Goal: Task Accomplishment & Management: Manage account settings

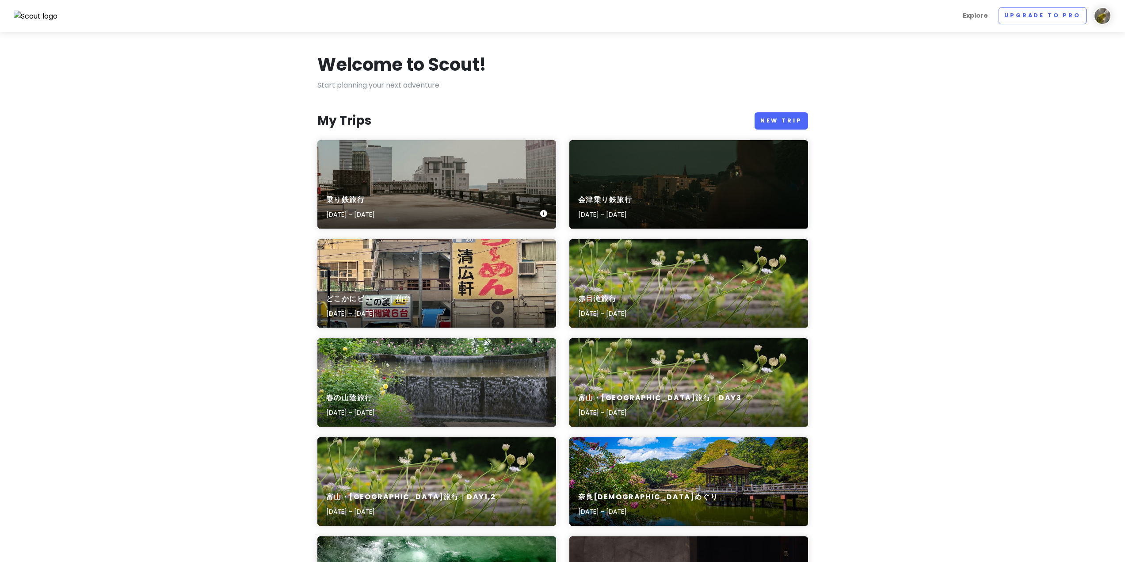
click at [496, 158] on div "乗り鉄旅行 [DATE] - [DATE]" at bounding box center [437, 184] width 239 height 88
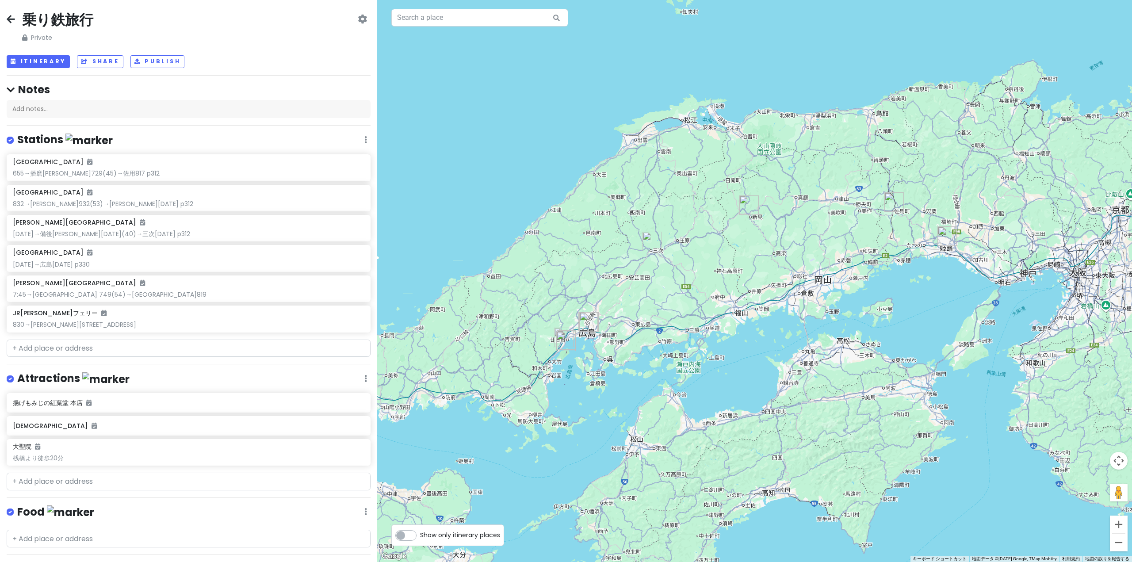
click at [68, 16] on h2 "乗り鉄旅行" at bounding box center [57, 20] width 71 height 19
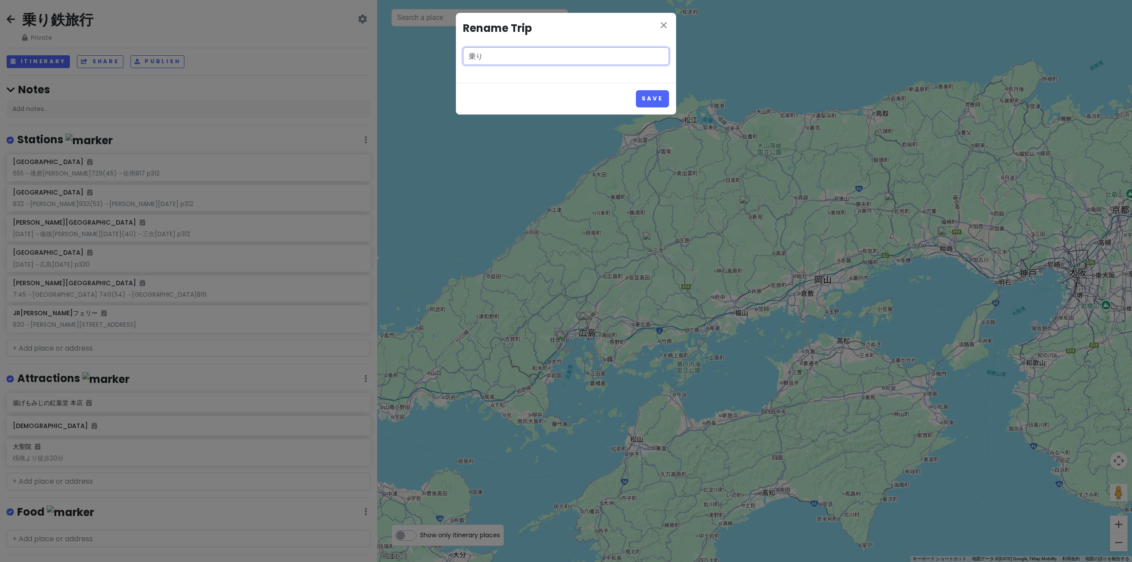
type input "乗"
type input "'25夏 青春18きっぷ旅行｜[PERSON_NAME]線・芸備線"
click at [659, 100] on button "Save" at bounding box center [652, 98] width 33 height 17
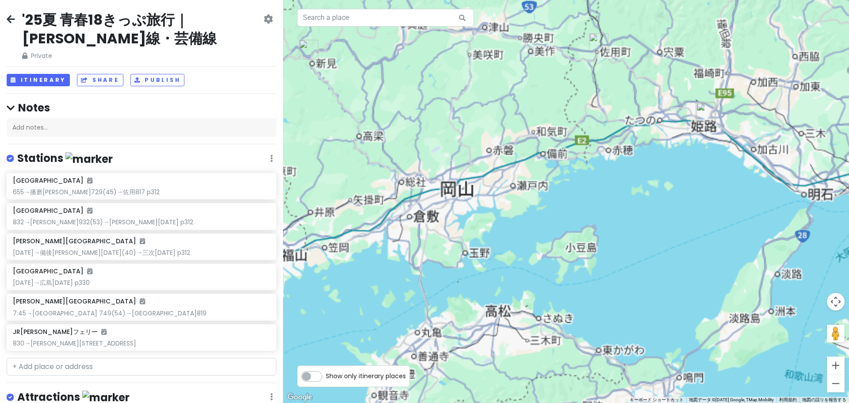
drag, startPoint x: 785, startPoint y: 192, endPoint x: 601, endPoint y: 168, distance: 185.9
click at [604, 169] on div at bounding box center [566, 201] width 566 height 403
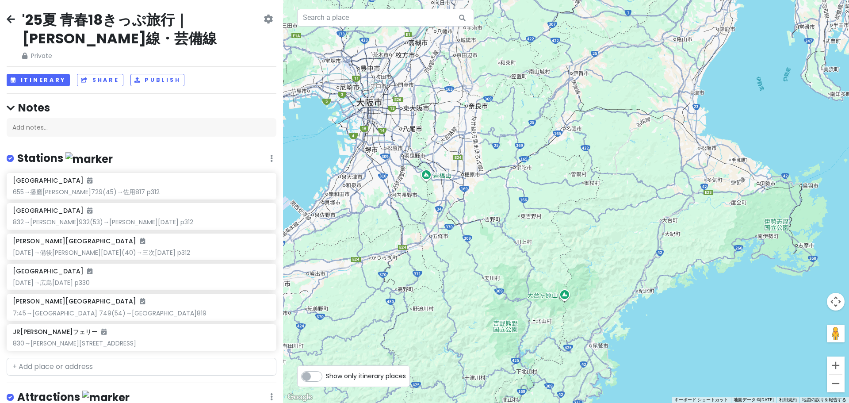
drag, startPoint x: 746, startPoint y: 245, endPoint x: 596, endPoint y: 230, distance: 150.2
click at [596, 230] on div at bounding box center [566, 201] width 566 height 403
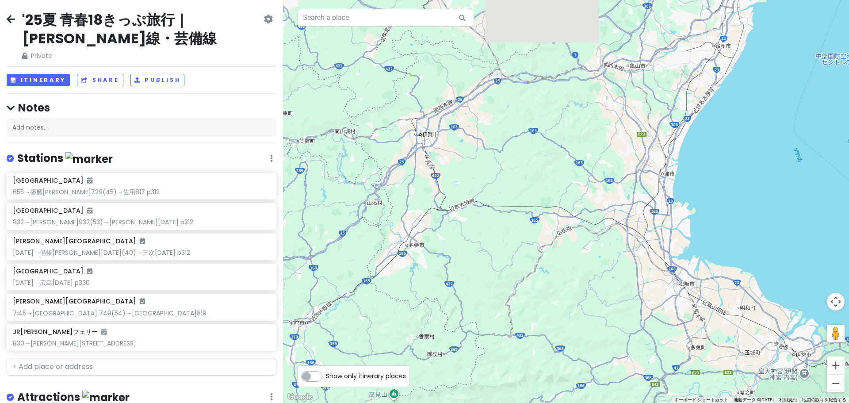
drag, startPoint x: 687, startPoint y: 67, endPoint x: 649, endPoint y: 207, distance: 144.8
click at [649, 207] on div at bounding box center [566, 201] width 566 height 403
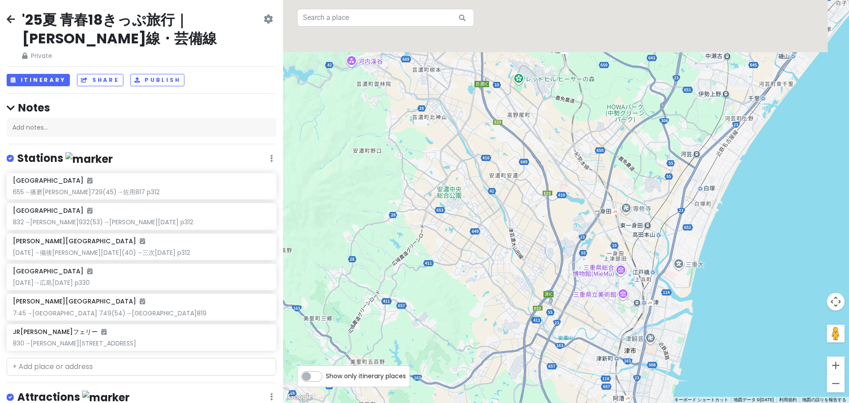
drag, startPoint x: 662, startPoint y: 120, endPoint x: 649, endPoint y: 269, distance: 150.0
click at [649, 269] on div at bounding box center [566, 201] width 566 height 403
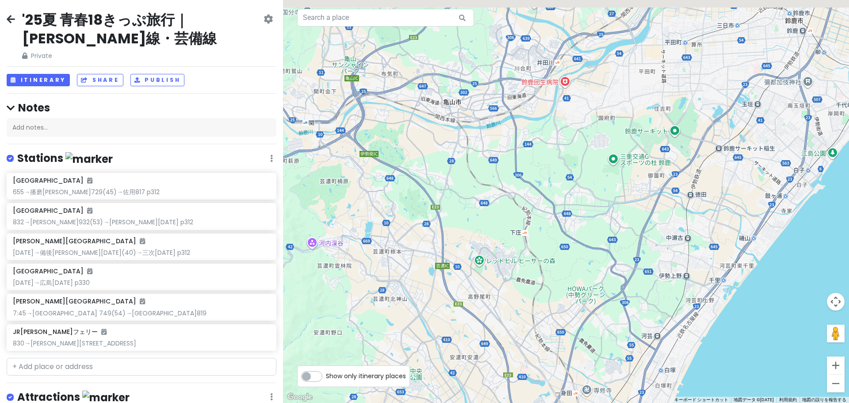
drag, startPoint x: 772, startPoint y: 163, endPoint x: 727, endPoint y: 251, distance: 99.3
click at [727, 251] on div at bounding box center [566, 201] width 566 height 403
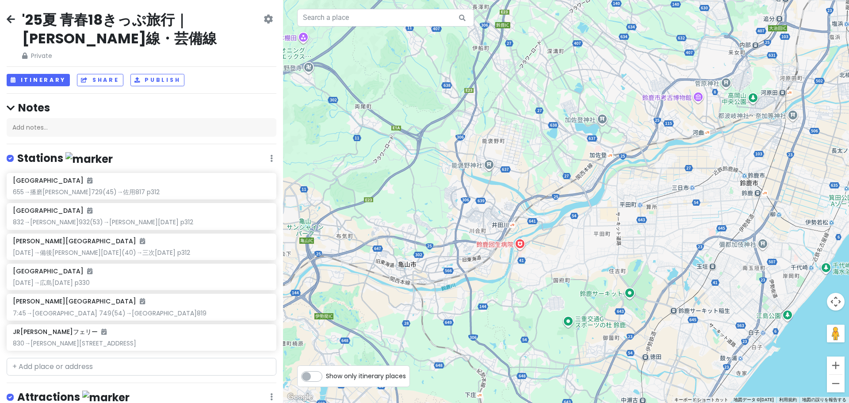
drag, startPoint x: 736, startPoint y: 157, endPoint x: 731, endPoint y: 237, distance: 81.1
click at [731, 237] on div at bounding box center [566, 201] width 566 height 403
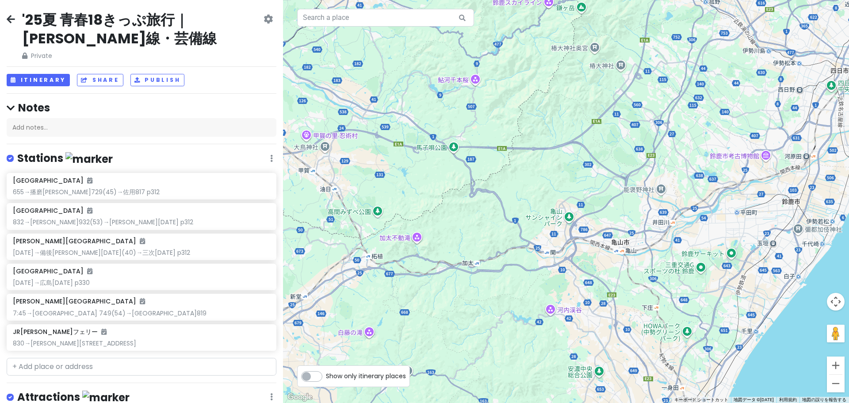
drag, startPoint x: 542, startPoint y: 253, endPoint x: 670, endPoint y: 233, distance: 129.8
click at [651, 235] on div at bounding box center [566, 201] width 566 height 403
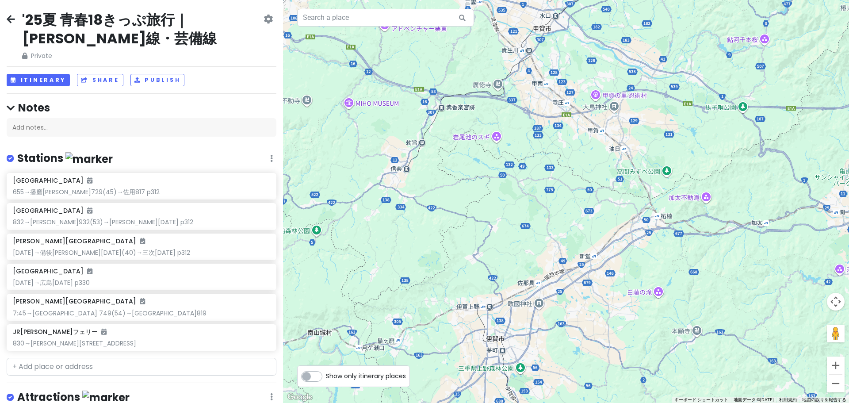
drag, startPoint x: 590, startPoint y: 214, endPoint x: 634, endPoint y: 295, distance: 91.4
click at [633, 291] on div at bounding box center [566, 201] width 566 height 403
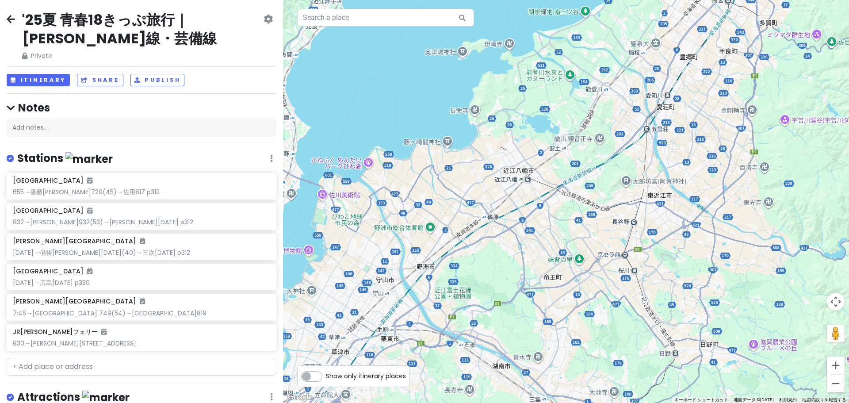
drag, startPoint x: 641, startPoint y: 128, endPoint x: 566, endPoint y: 287, distance: 175.7
click at [566, 287] on div at bounding box center [566, 201] width 566 height 403
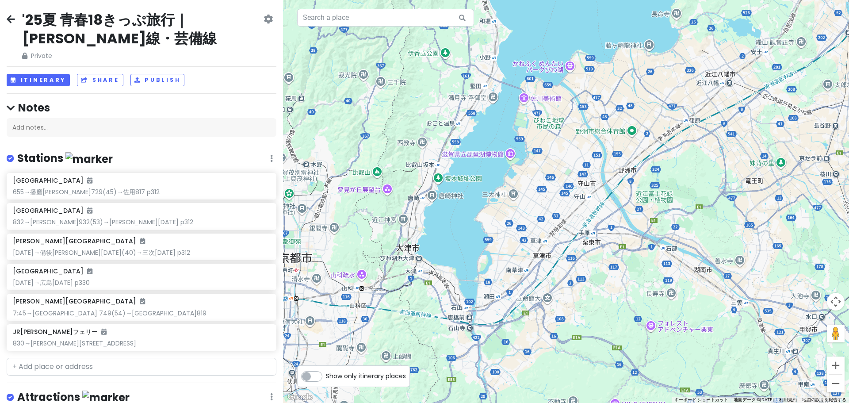
drag, startPoint x: 480, startPoint y: 288, endPoint x: 693, endPoint y: 179, distance: 239.1
click at [693, 179] on div at bounding box center [566, 201] width 566 height 403
